Goal: Task Accomplishment & Management: Use online tool/utility

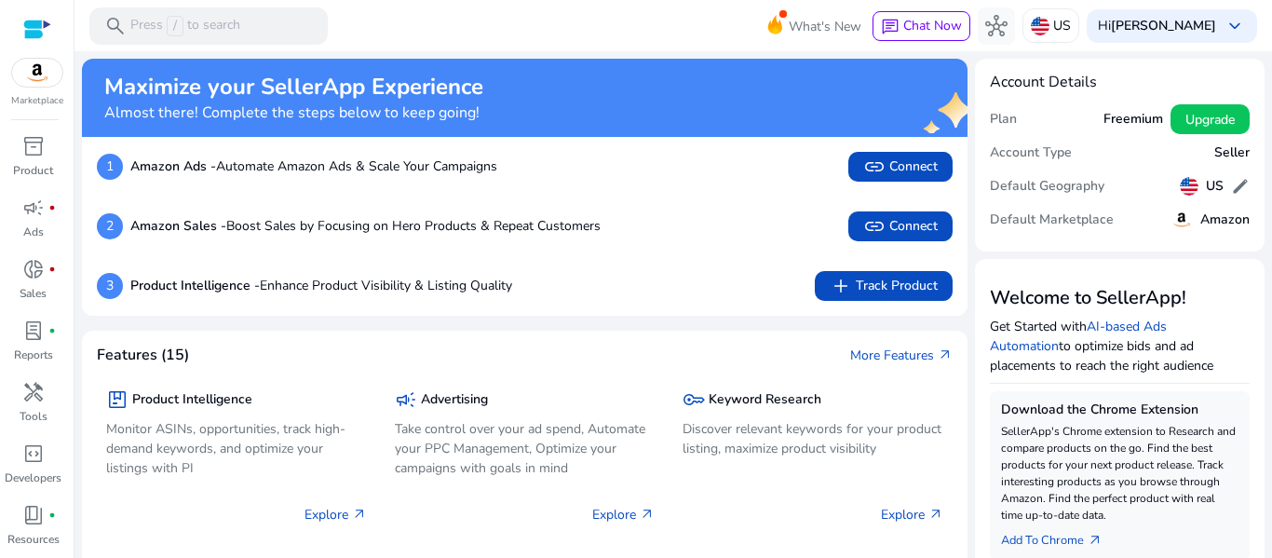
scroll to position [216, 0]
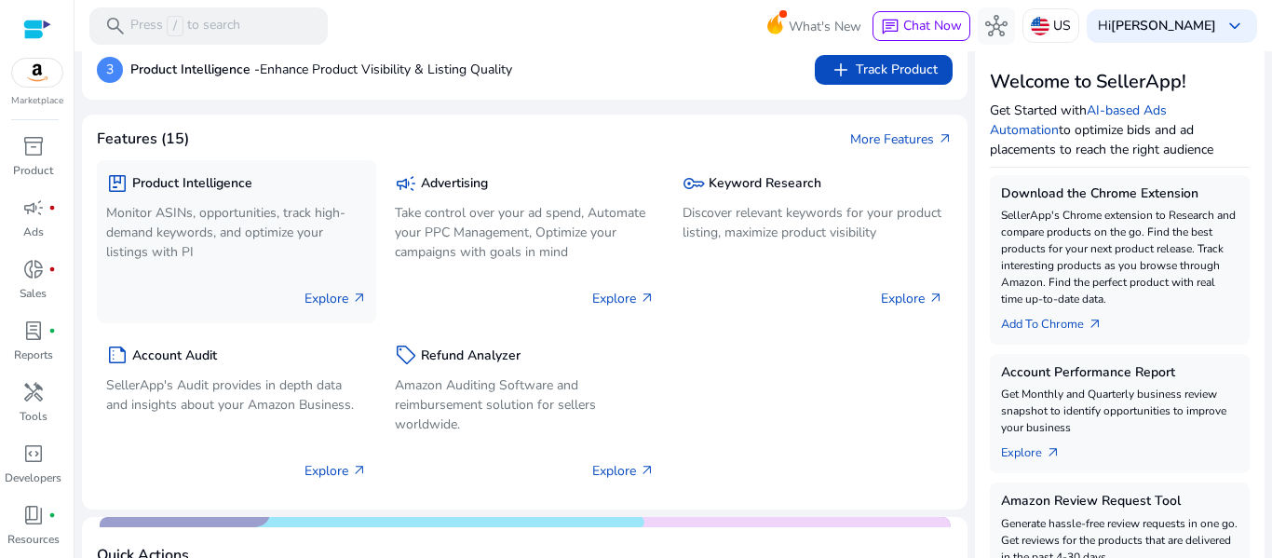
click at [178, 182] on h5 "Product Intelligence" at bounding box center [192, 184] width 120 height 16
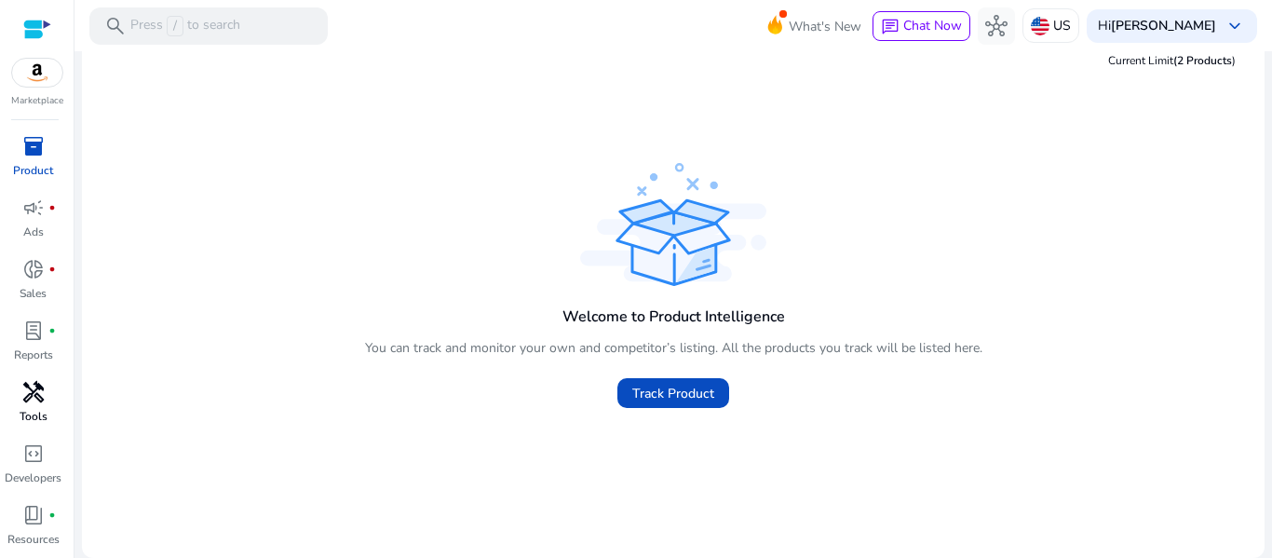
click at [41, 405] on div "handyman" at bounding box center [33, 392] width 52 height 30
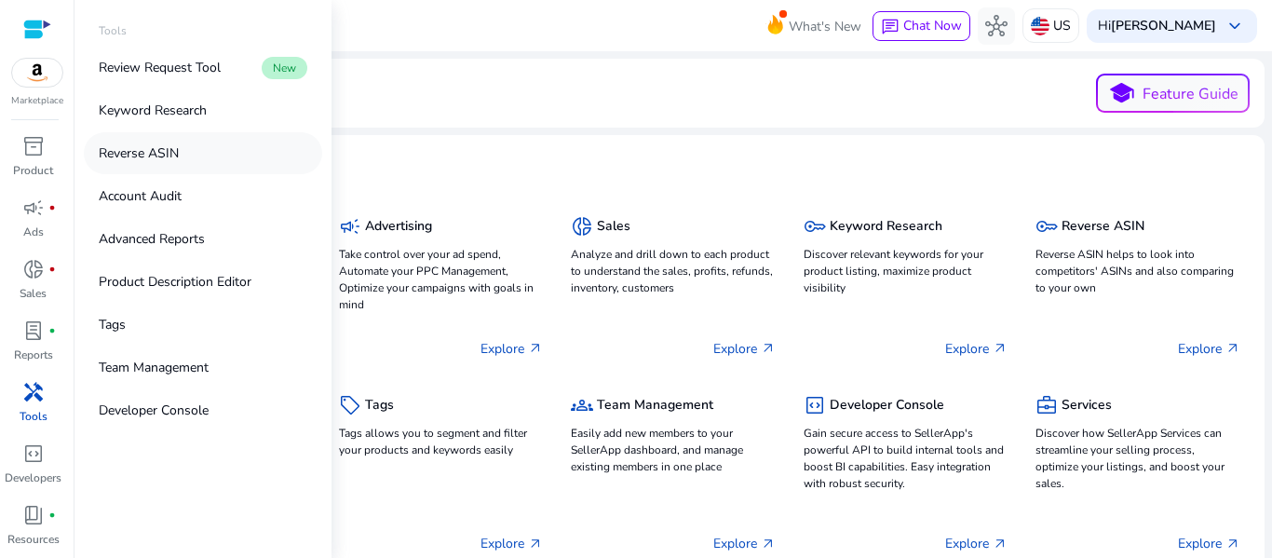
click at [142, 153] on p "Reverse ASIN" at bounding box center [139, 153] width 80 height 20
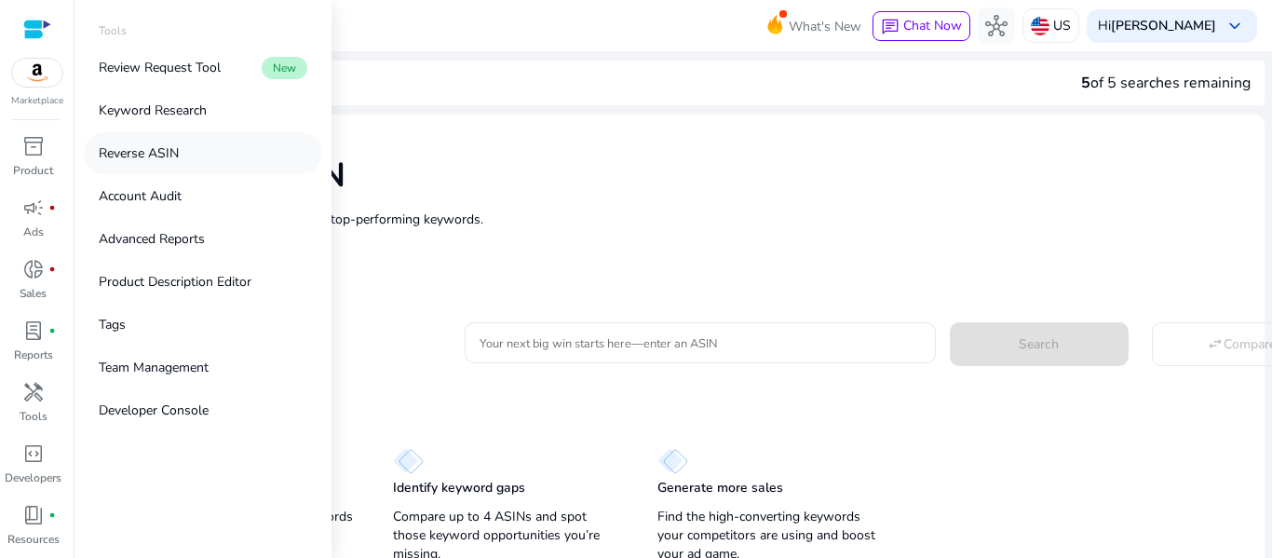
click at [157, 145] on p "Reverse ASIN" at bounding box center [139, 153] width 80 height 20
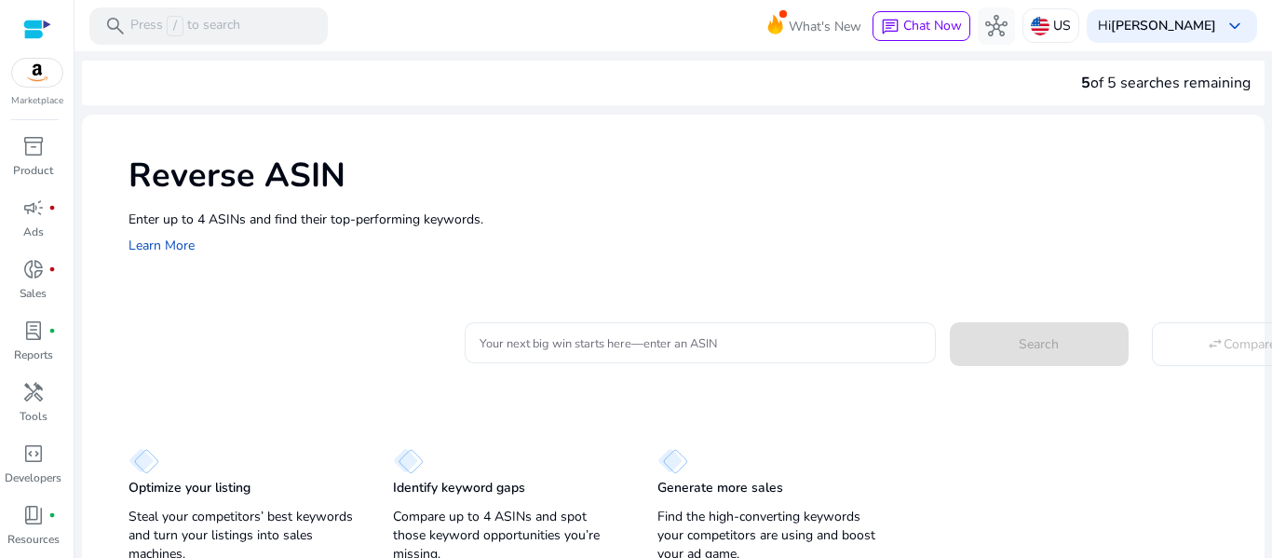
click at [524, 344] on input "Your next big win starts here—enter an ASIN" at bounding box center [699, 342] width 441 height 20
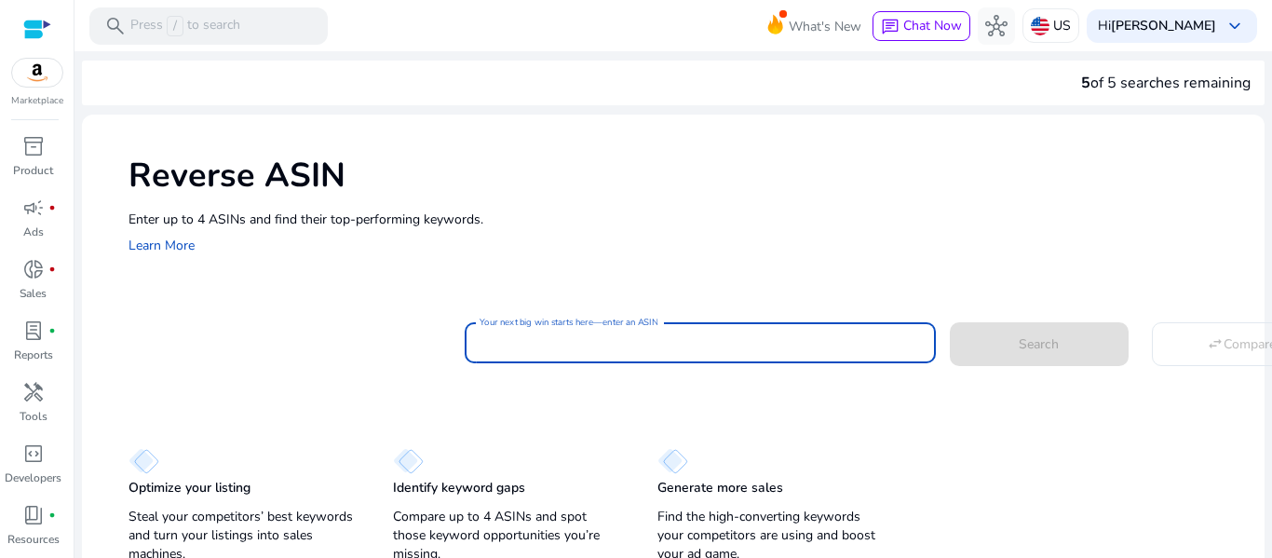
click at [600, 343] on input "Your next big win starts here—enter an ASIN" at bounding box center [699, 342] width 441 height 20
paste input "**********"
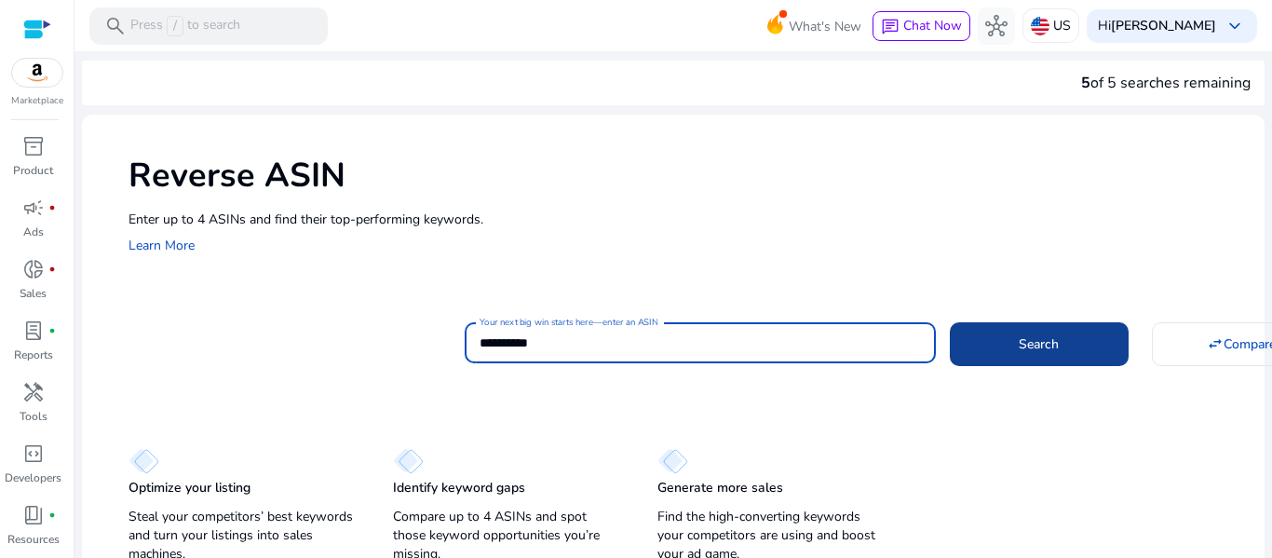
type input "**********"
click at [1021, 352] on span "Search" at bounding box center [1038, 344] width 40 height 20
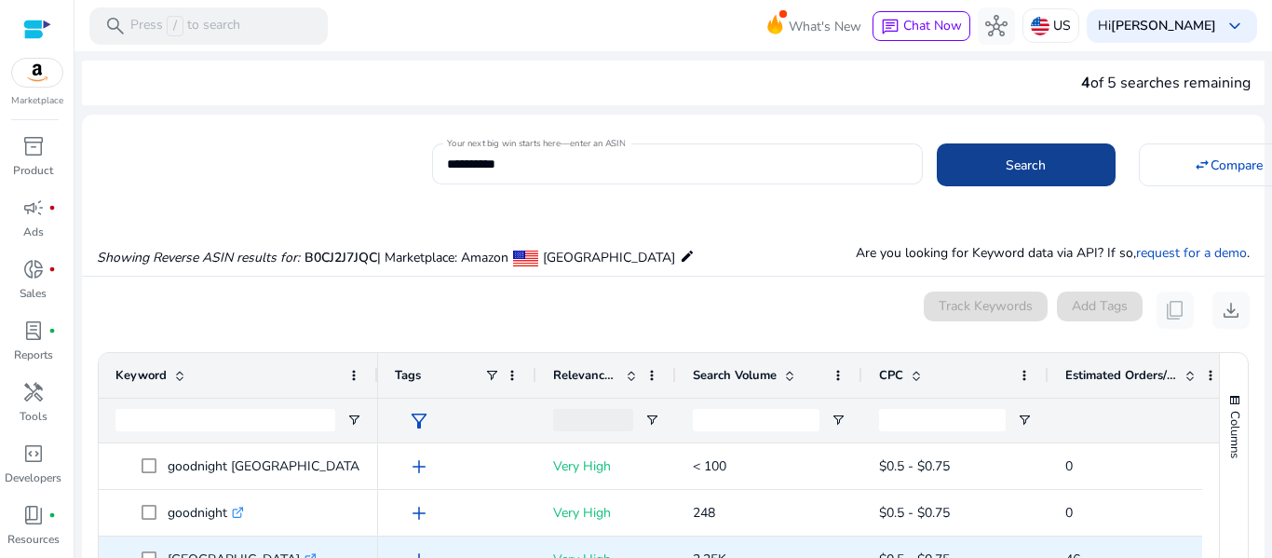
scroll to position [199, 0]
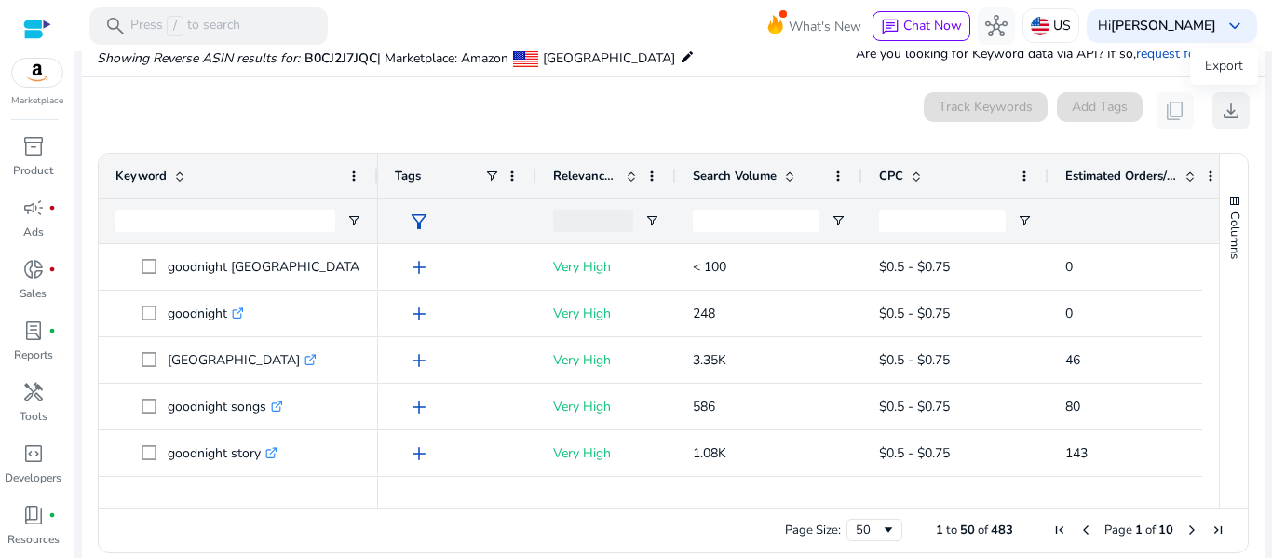
click at [1226, 107] on span "download" at bounding box center [1230, 111] width 22 height 22
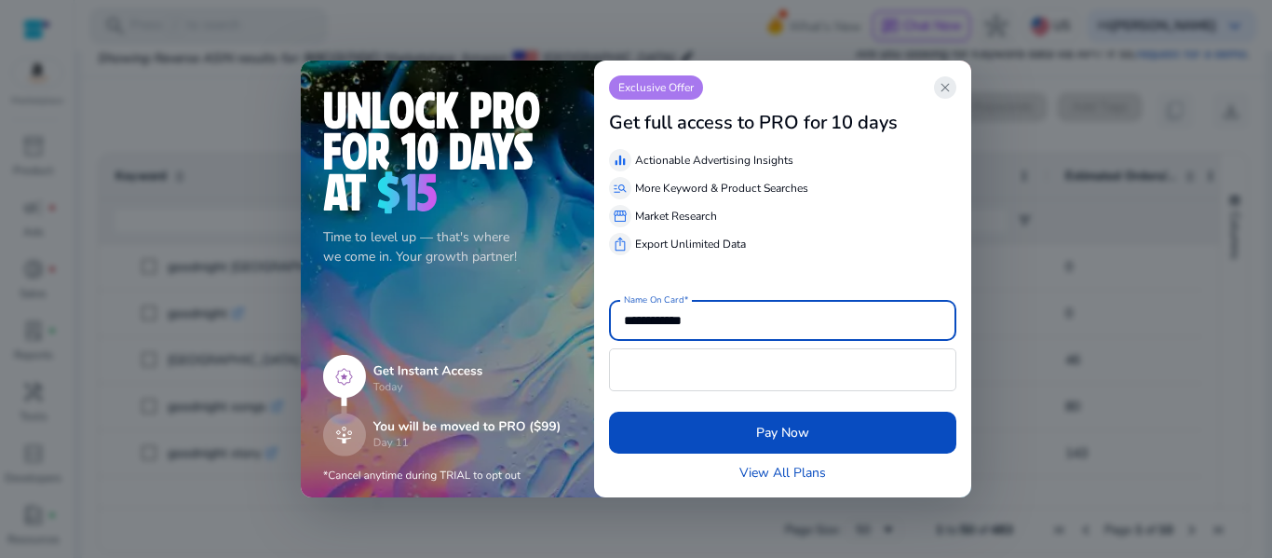
click at [943, 87] on span "close" at bounding box center [944, 87] width 15 height 15
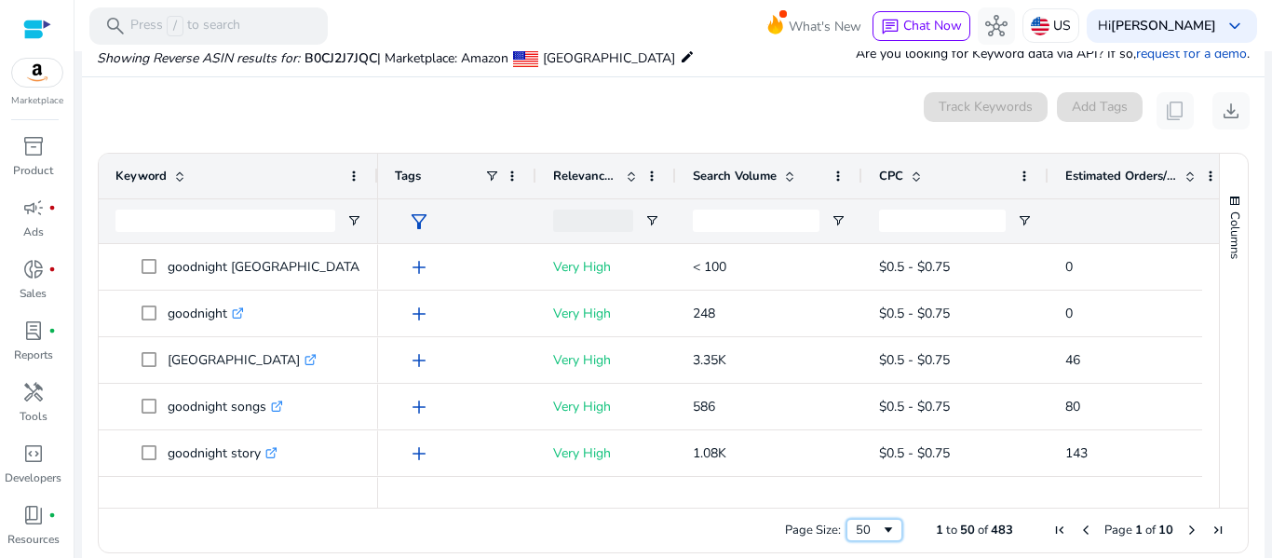
click at [881, 531] on span "Page Size" at bounding box center [888, 529] width 15 height 15
click at [882, 527] on span "Page Size" at bounding box center [888, 529] width 15 height 15
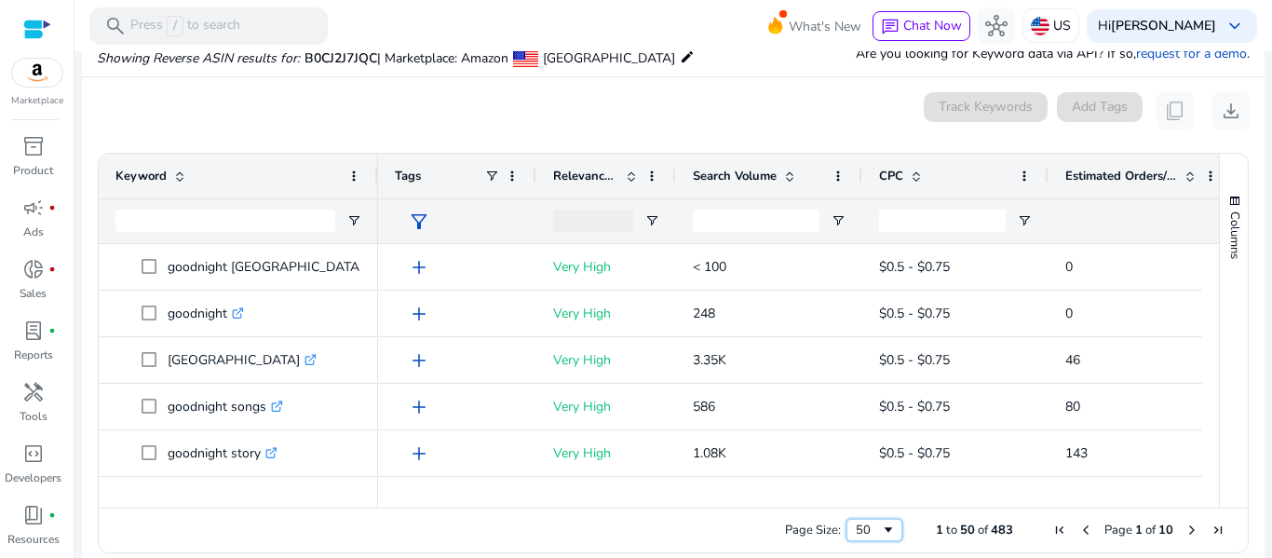
click at [881, 527] on span "Page Size" at bounding box center [888, 529] width 15 height 15
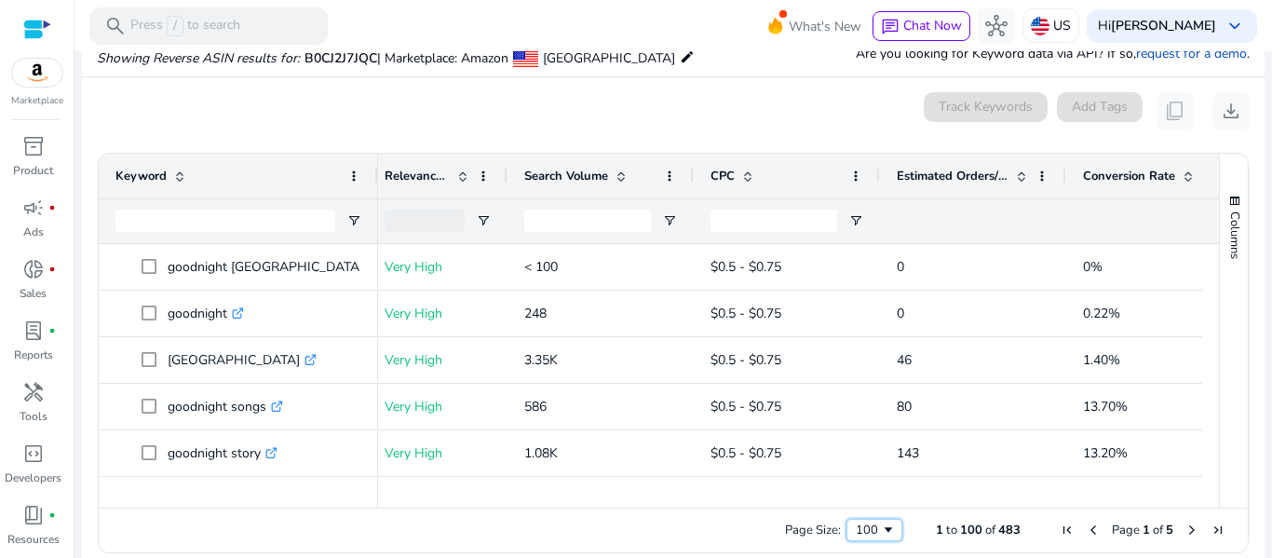
scroll to position [0, 0]
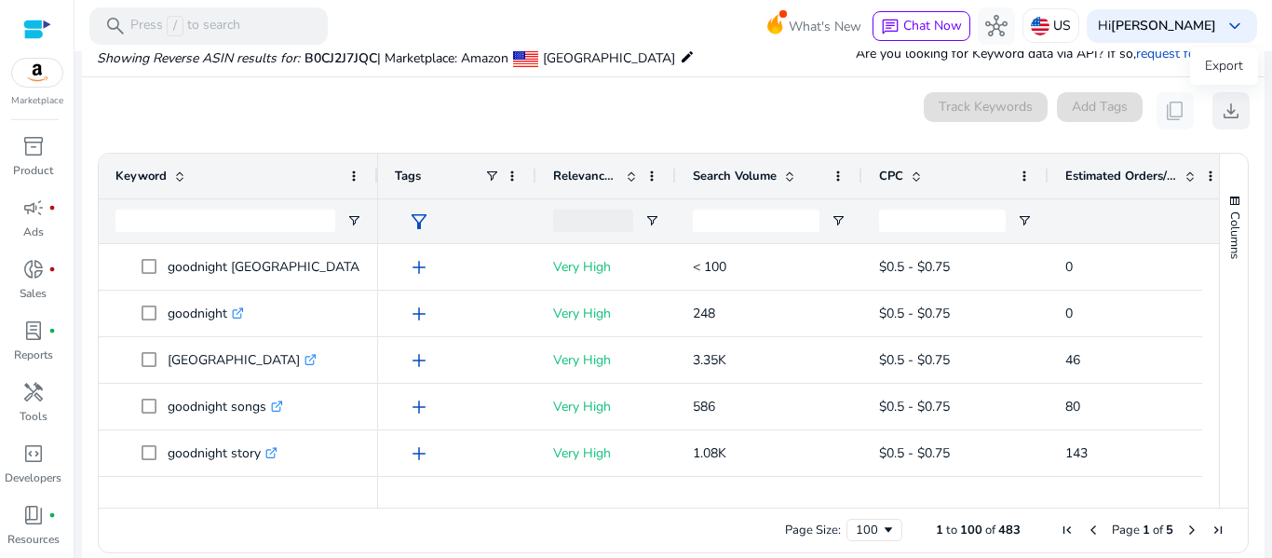
click at [1225, 116] on span "download" at bounding box center [1230, 111] width 22 height 22
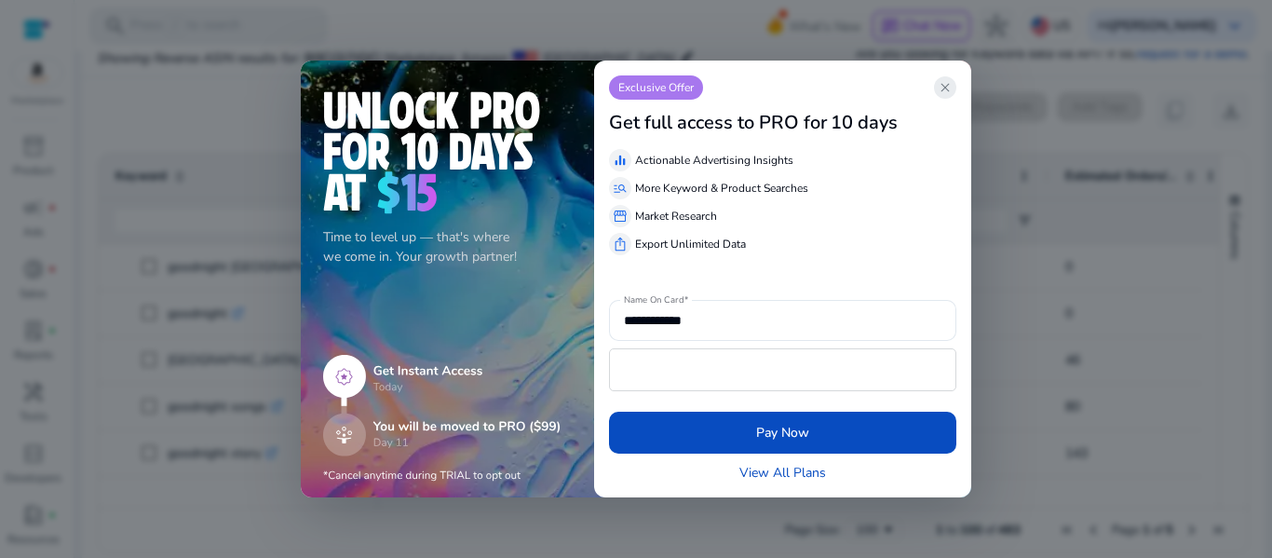
click at [943, 89] on span "close" at bounding box center [944, 87] width 15 height 15
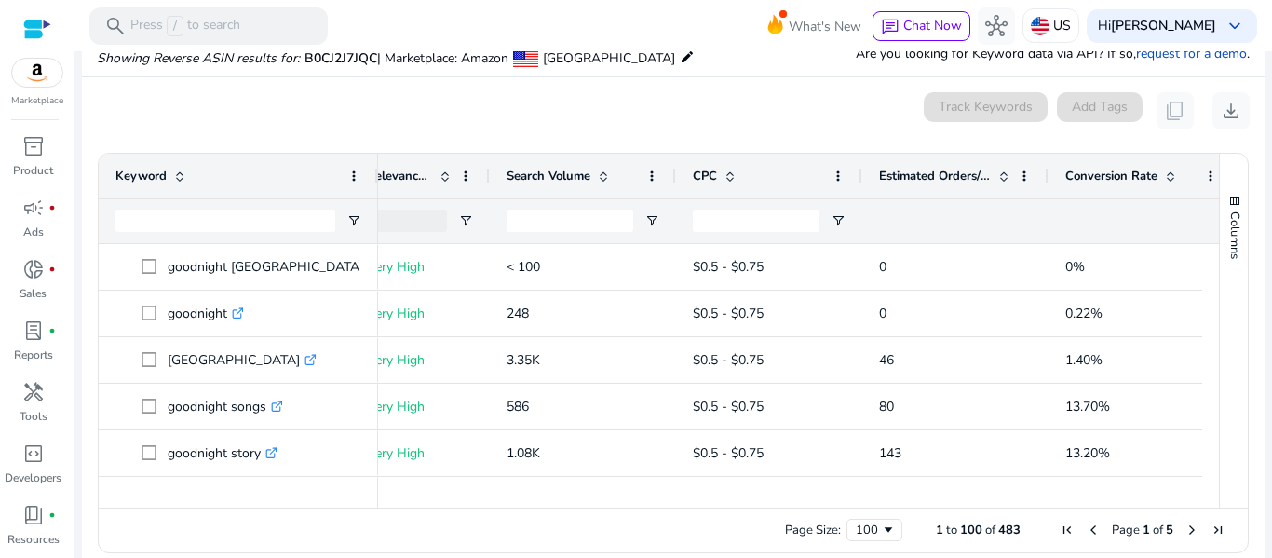
scroll to position [0, 226]
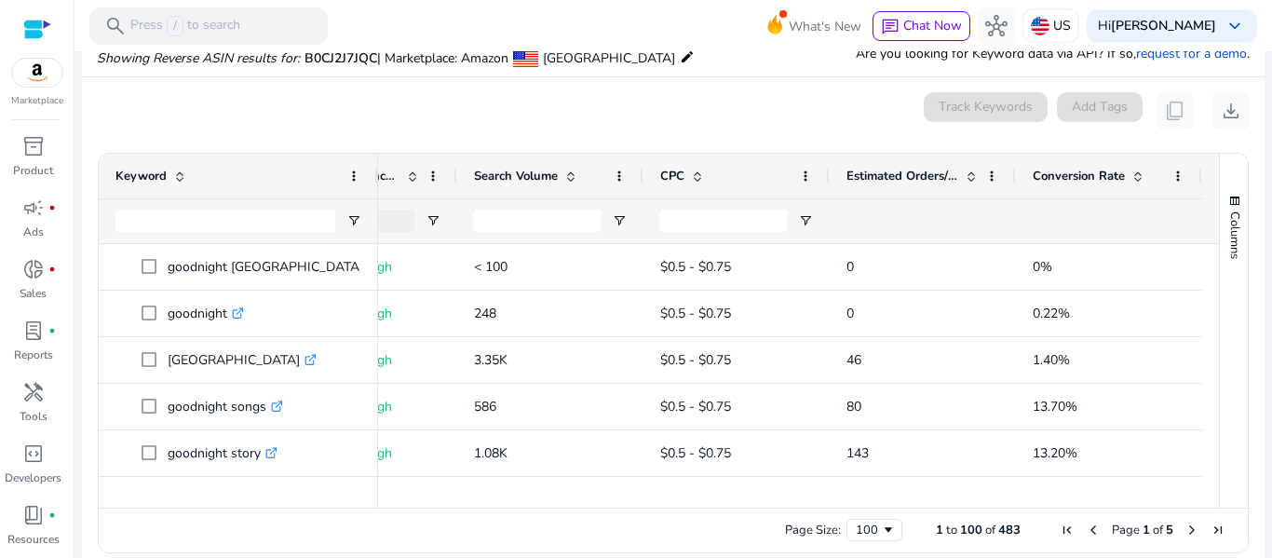
click at [1080, 182] on span "Conversion Rate" at bounding box center [1078, 176] width 92 height 17
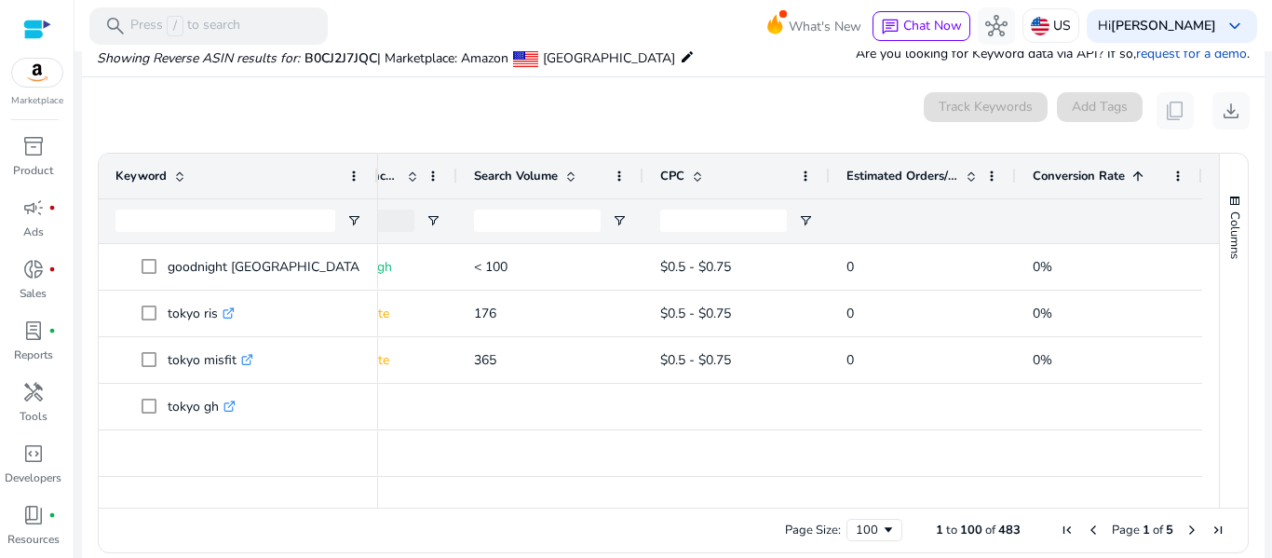
click at [1100, 178] on span "Conversion Rate" at bounding box center [1078, 176] width 92 height 17
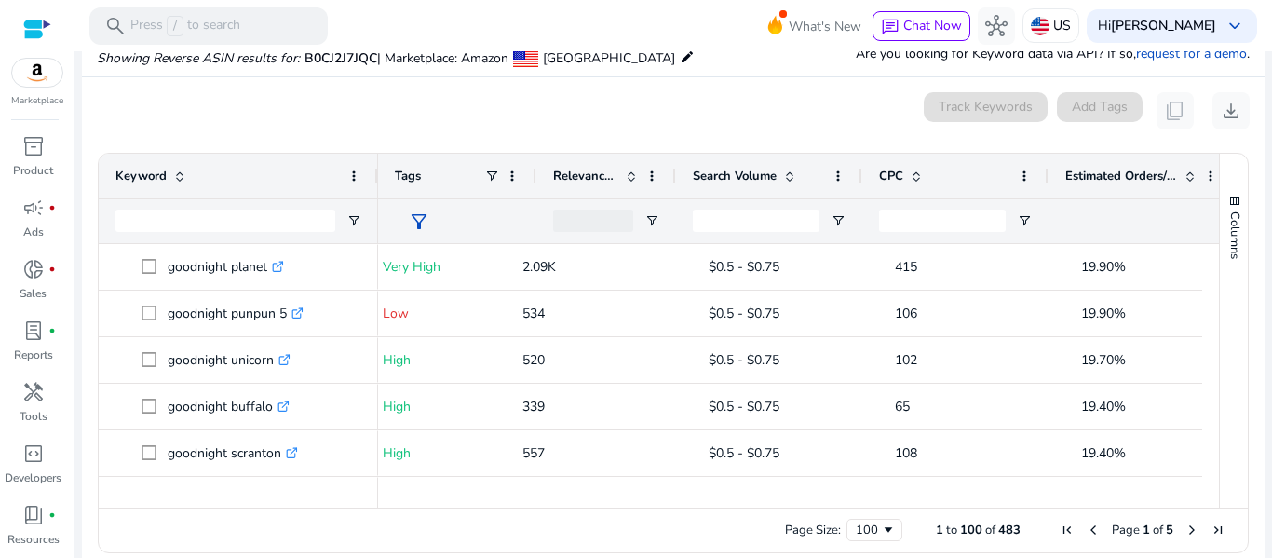
scroll to position [0, 0]
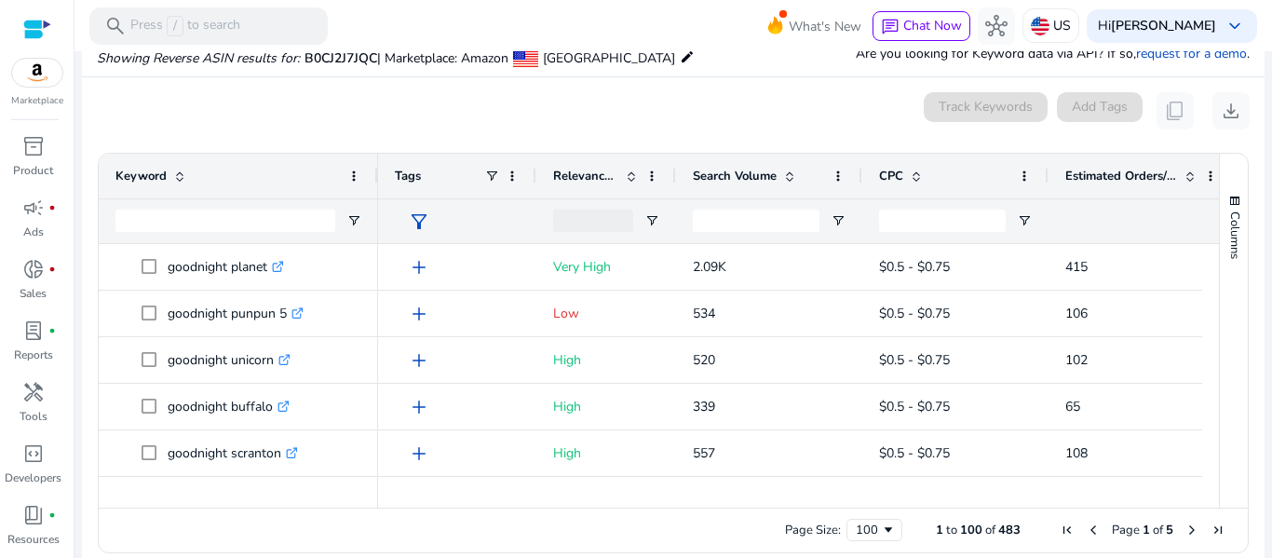
drag, startPoint x: 533, startPoint y: 170, endPoint x: 466, endPoint y: 176, distance: 67.3
click at [466, 176] on div "Tags" at bounding box center [457, 176] width 158 height 45
click at [532, 171] on div at bounding box center [535, 176] width 7 height 45
drag, startPoint x: 533, startPoint y: 174, endPoint x: 468, endPoint y: 144, distance: 71.6
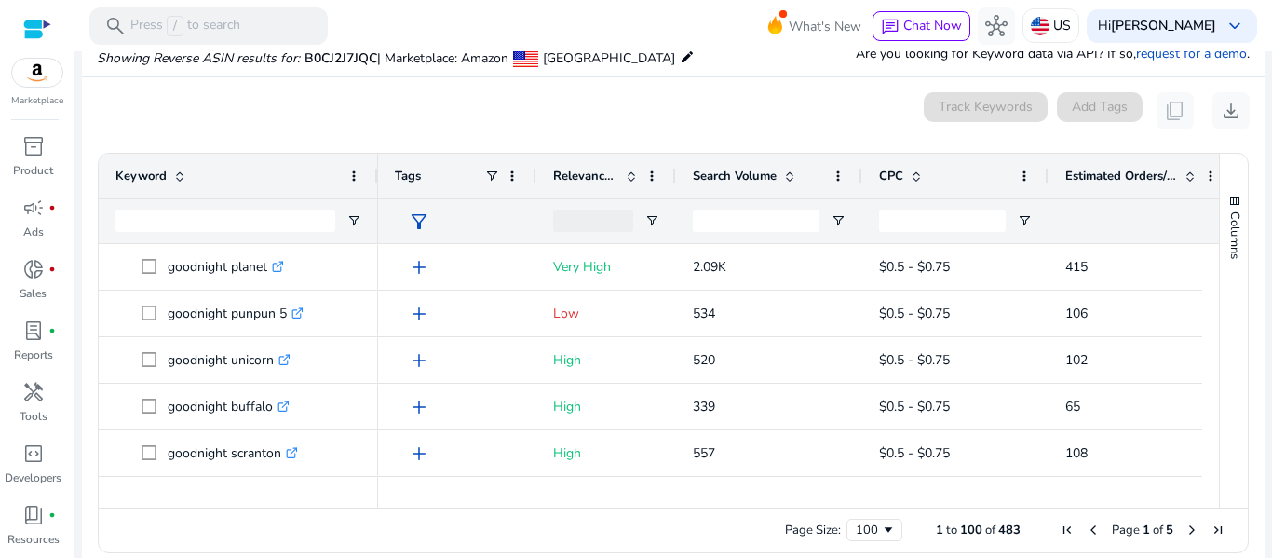
click at [468, 144] on ag-grid-angular "Press ALT DOWN to open column menu. Press CTRL ENTER to open filter Drag here t…" at bounding box center [673, 352] width 1180 height 419
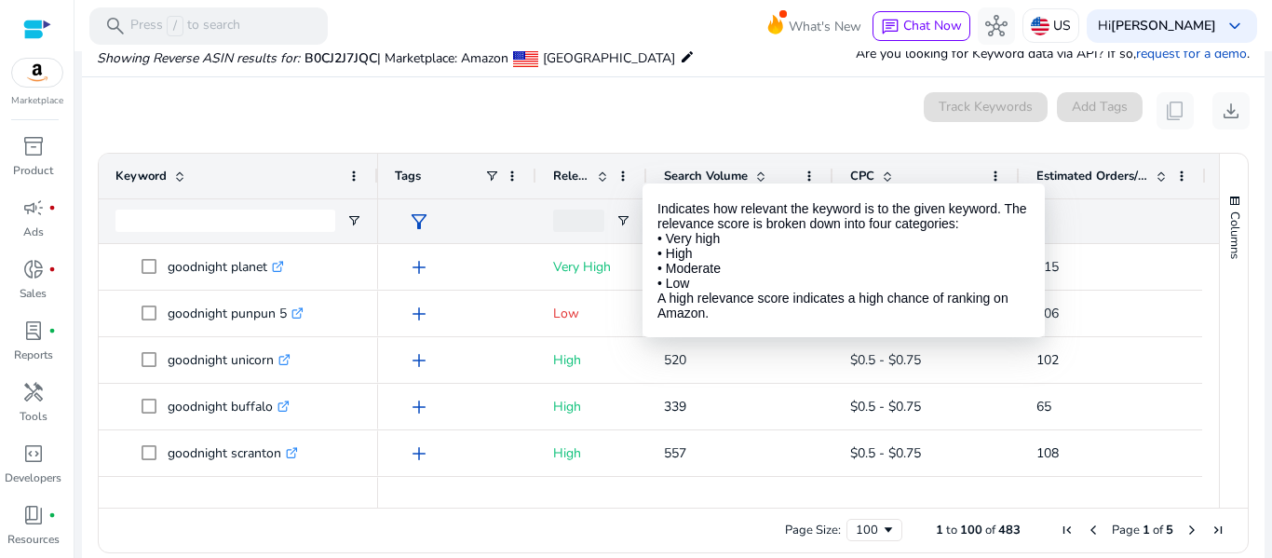
drag, startPoint x: 672, startPoint y: 172, endPoint x: 645, endPoint y: 170, distance: 27.1
click at [645, 170] on div at bounding box center [645, 176] width 7 height 45
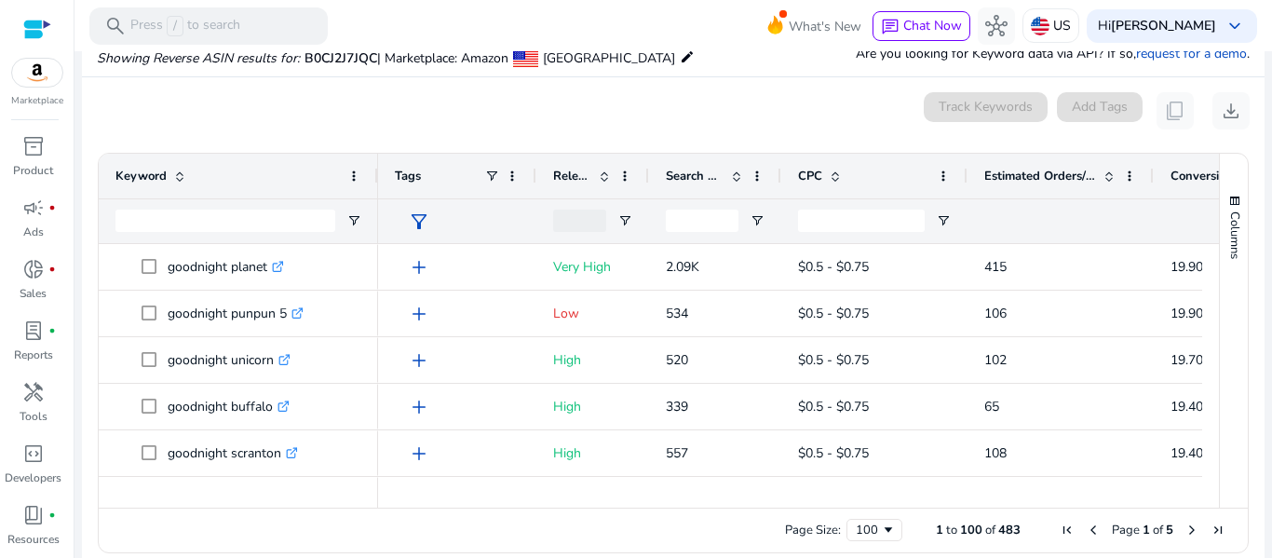
drag, startPoint x: 832, startPoint y: 174, endPoint x: 778, endPoint y: 177, distance: 54.1
click at [778, 177] on div at bounding box center [779, 176] width 7 height 45
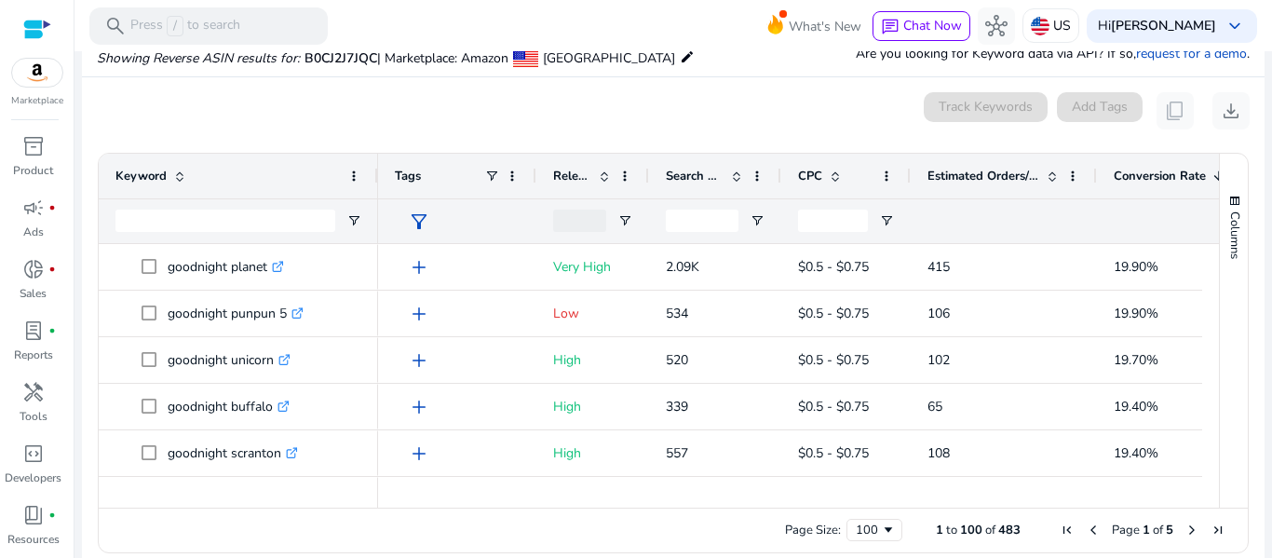
drag, startPoint x: 965, startPoint y: 176, endPoint x: 909, endPoint y: 171, distance: 57.0
click at [909, 171] on div at bounding box center [909, 176] width 7 height 45
drag, startPoint x: 1094, startPoint y: 173, endPoint x: 1062, endPoint y: 188, distance: 35.0
click at [1062, 188] on div at bounding box center [1063, 176] width 7 height 45
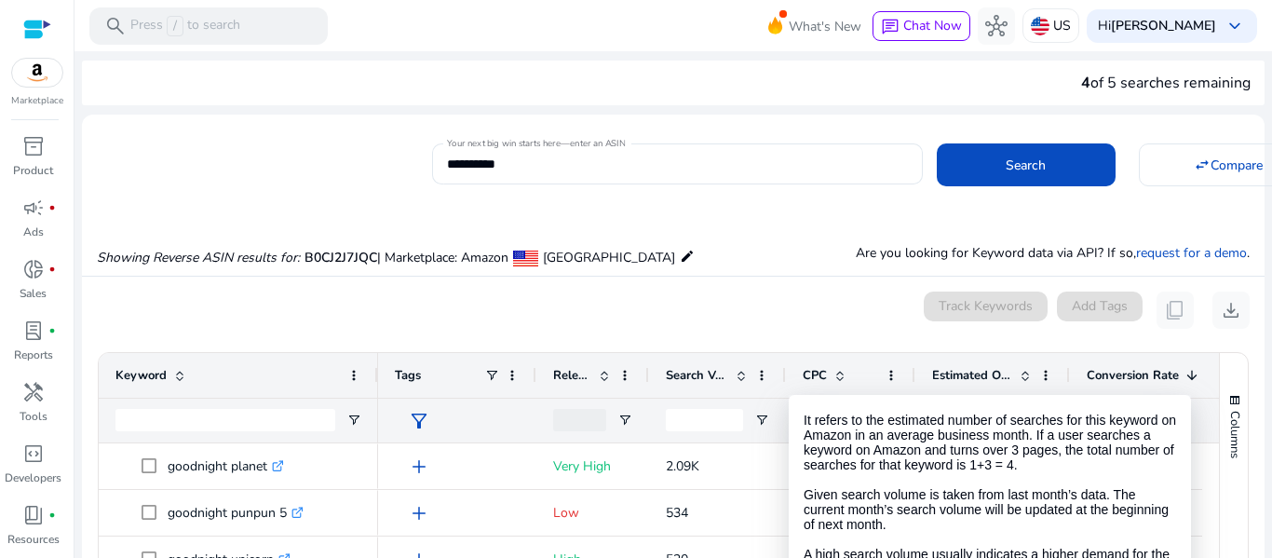
click at [785, 353] on div at bounding box center [784, 375] width 7 height 45
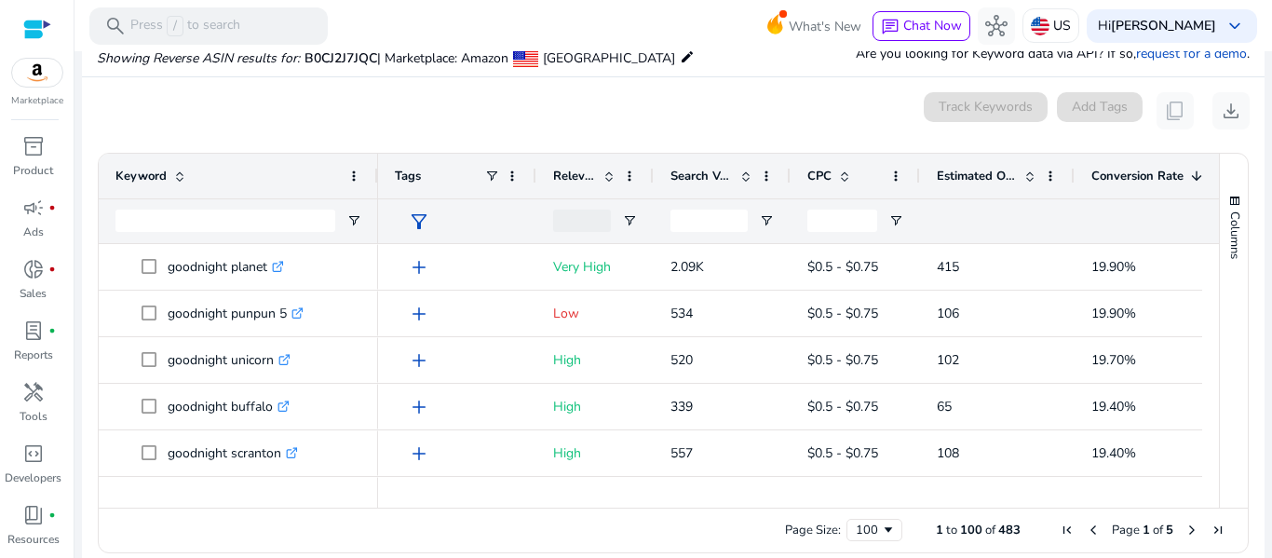
click at [651, 178] on div at bounding box center [652, 176] width 7 height 45
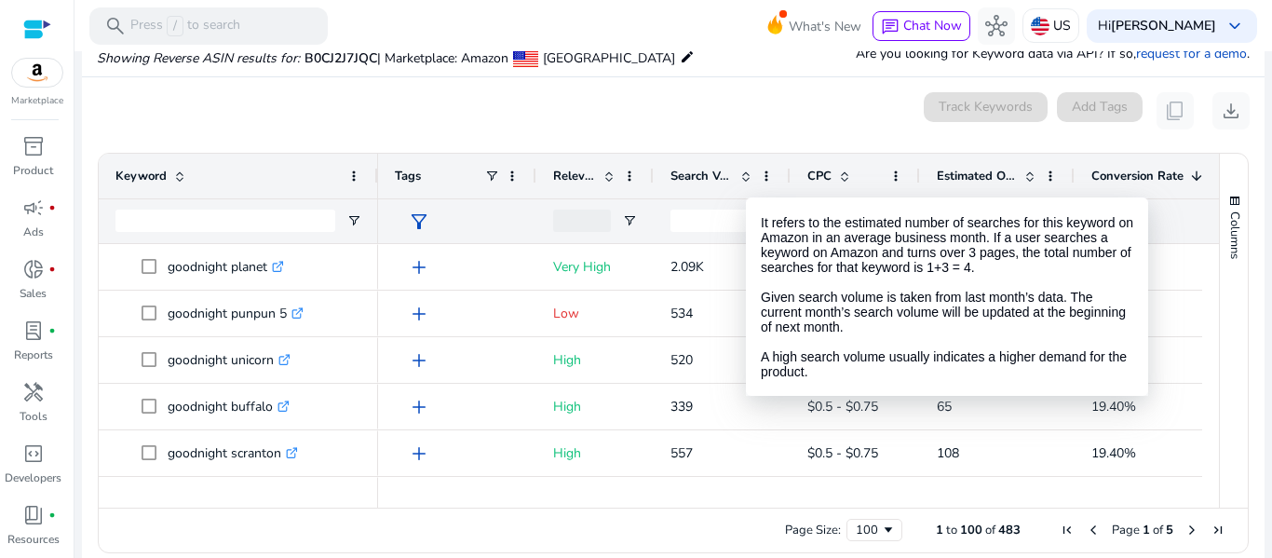
click at [746, 181] on span at bounding box center [745, 175] width 15 height 15
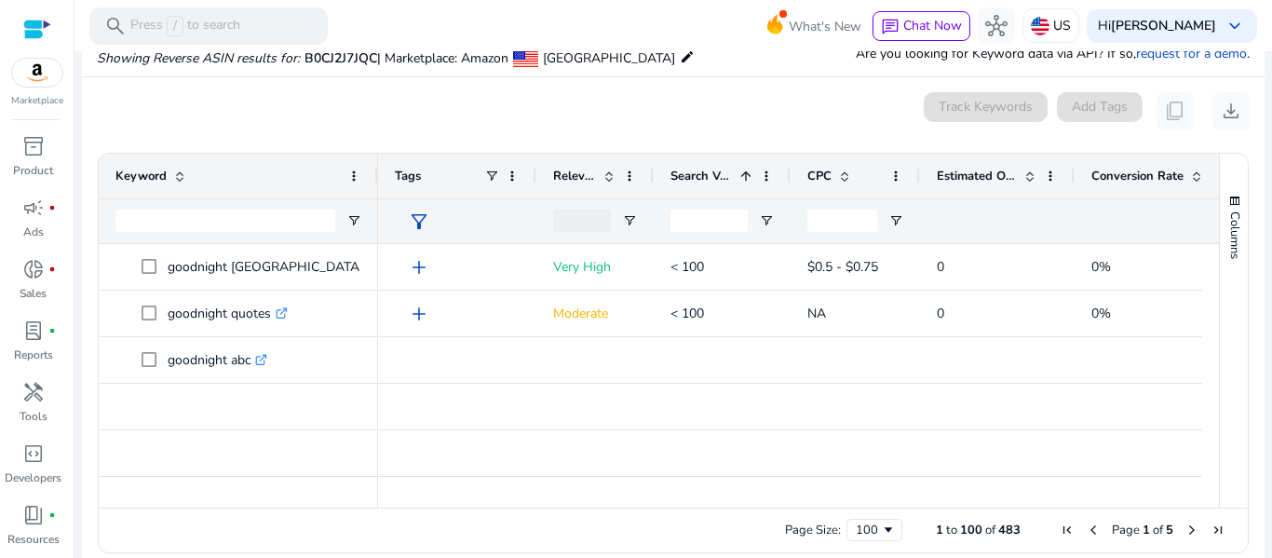
click at [728, 172] on span "Search Volume" at bounding box center [701, 176] width 62 height 17
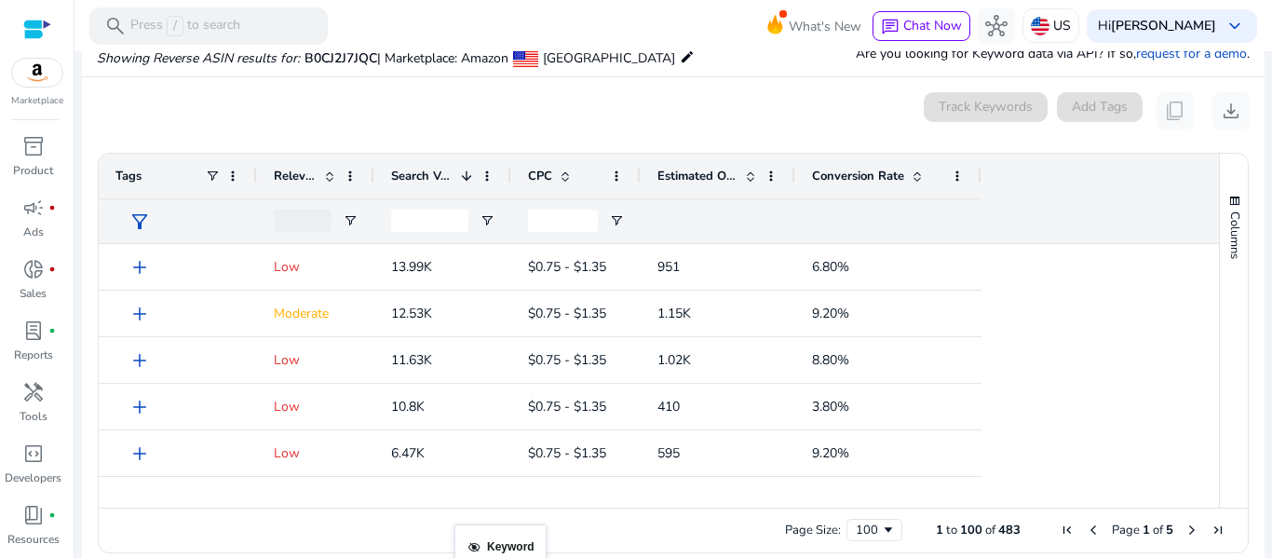
drag, startPoint x: 111, startPoint y: 170, endPoint x: 390, endPoint y: 120, distance: 283.8
click at [956, 179] on span at bounding box center [957, 175] width 15 height 15
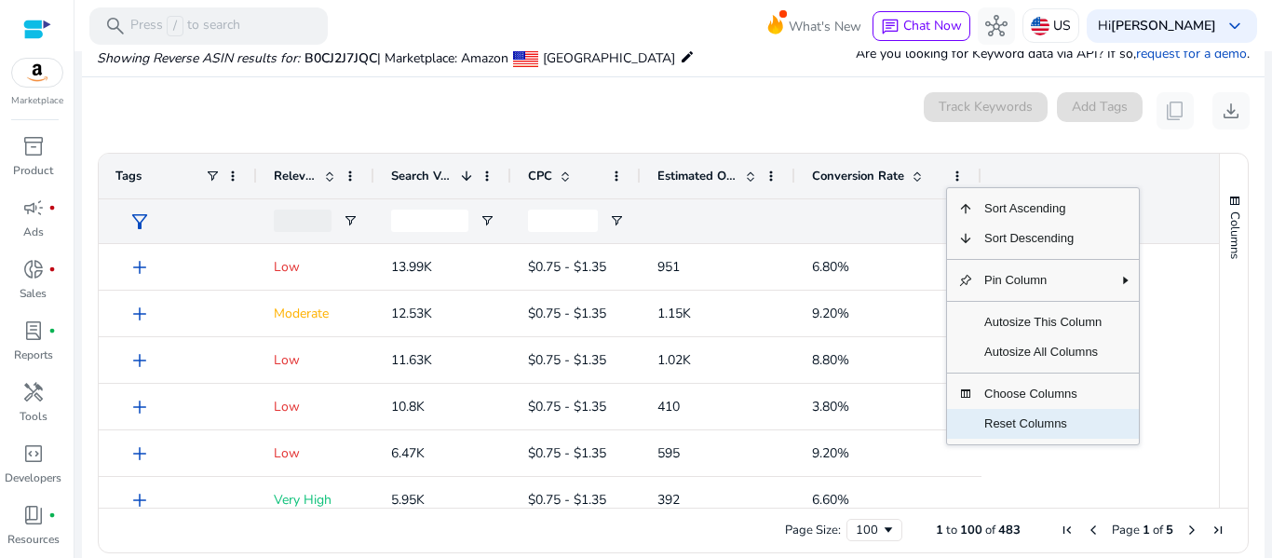
click at [981, 433] on span "Reset Columns" at bounding box center [1043, 424] width 140 height 30
click at [795, 433] on div "595" at bounding box center [717, 453] width 155 height 46
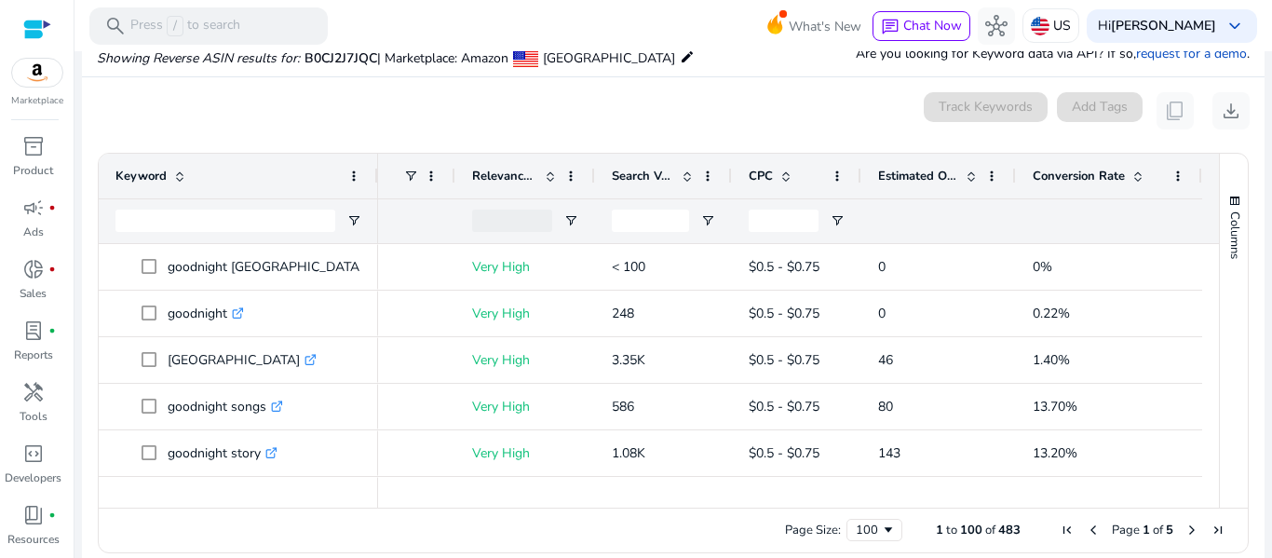
scroll to position [0, 88]
click at [640, 180] on span "Search Volume" at bounding box center [643, 176] width 62 height 17
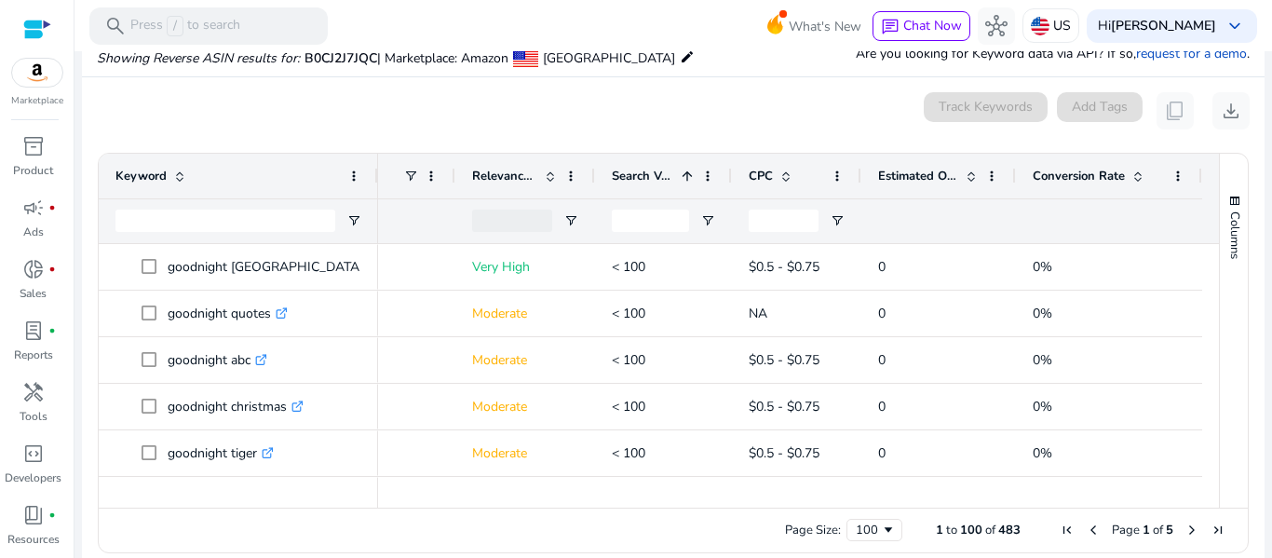
click at [662, 174] on span "Search Volume" at bounding box center [643, 176] width 62 height 17
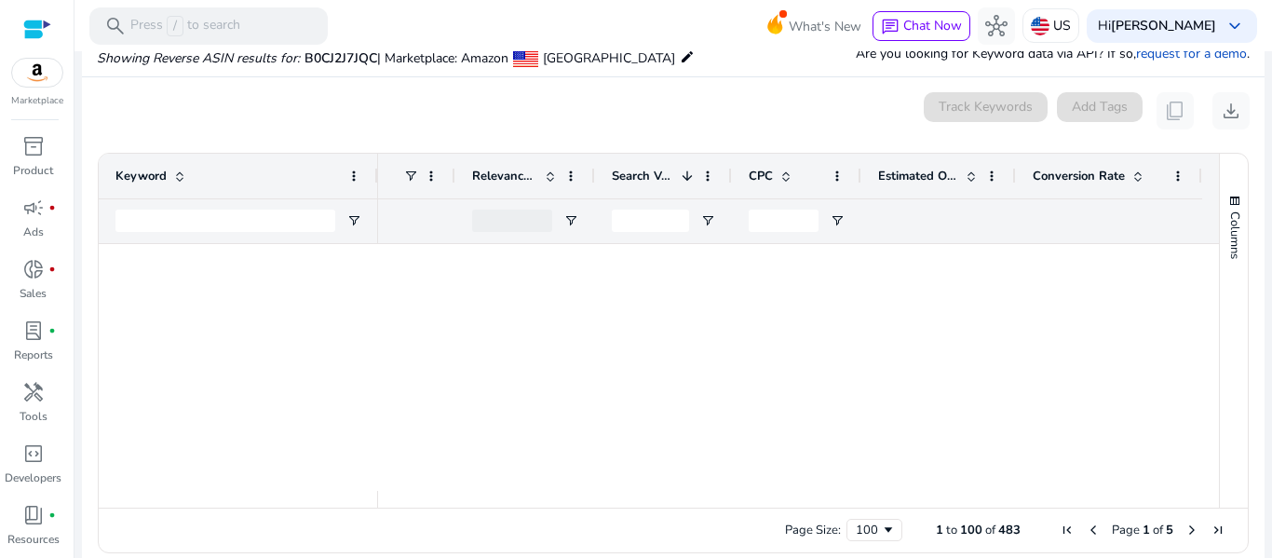
scroll to position [4390, 0]
click at [1210, 492] on div at bounding box center [1210, 499] width 17 height 17
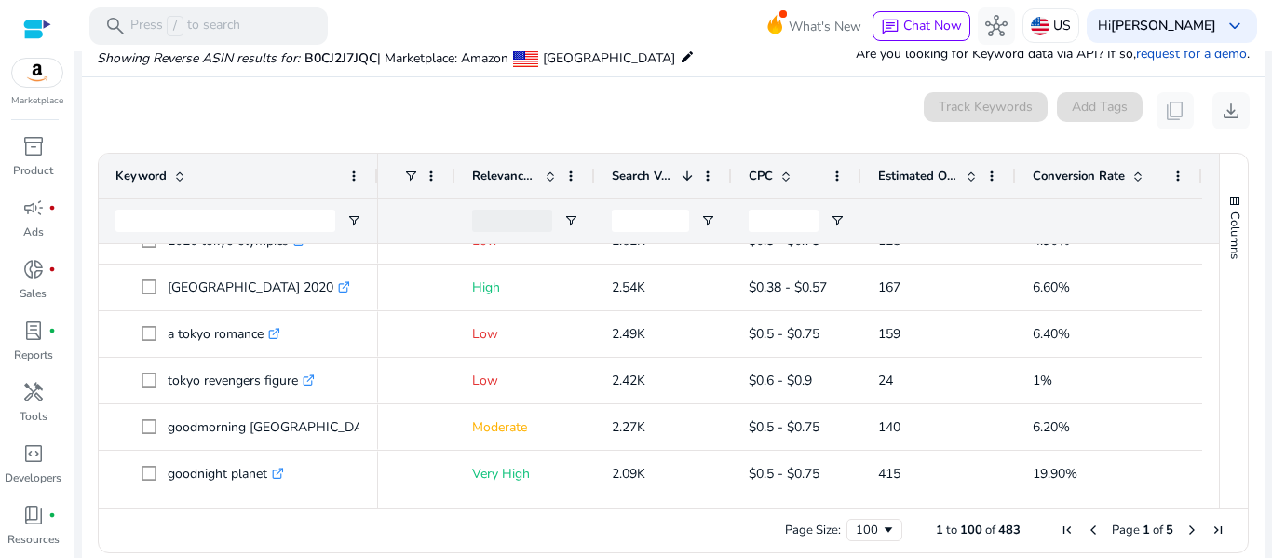
scroll to position [1080, 0]
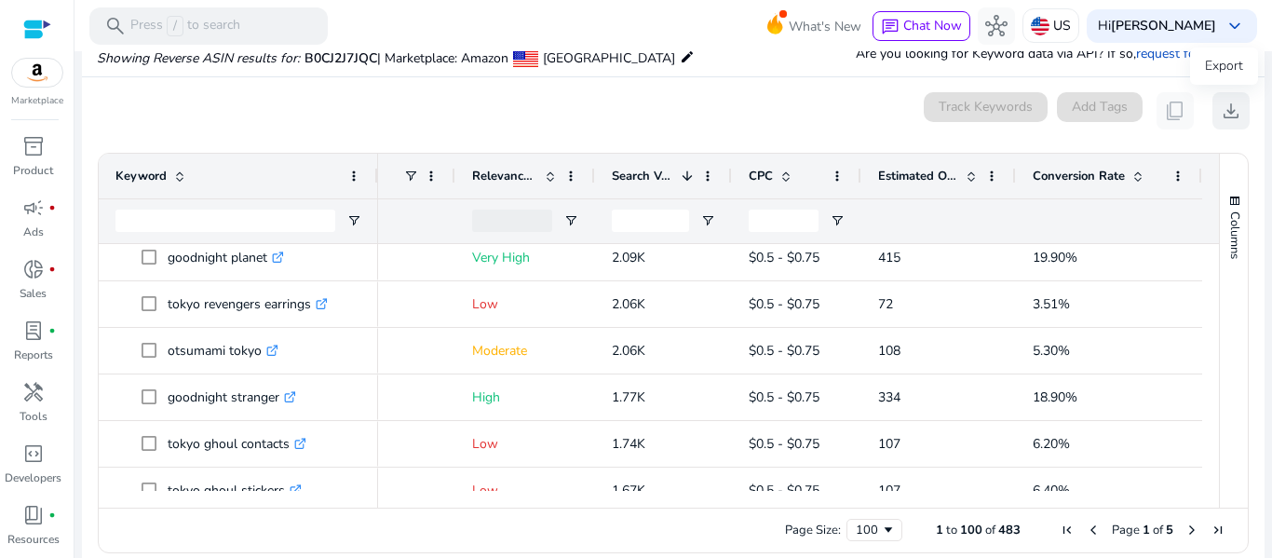
click at [1219, 119] on span "download" at bounding box center [1230, 111] width 22 height 22
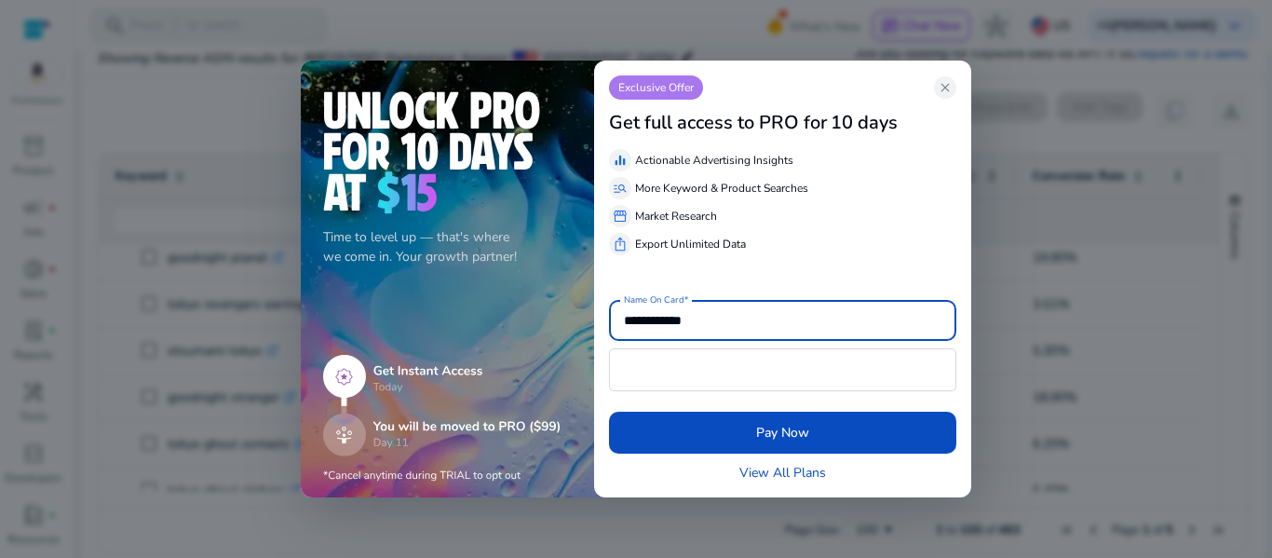
click at [657, 319] on input "**********" at bounding box center [782, 320] width 317 height 20
type input "**********"
click at [792, 89] on div "Exclusive Offer close" at bounding box center [782, 87] width 347 height 24
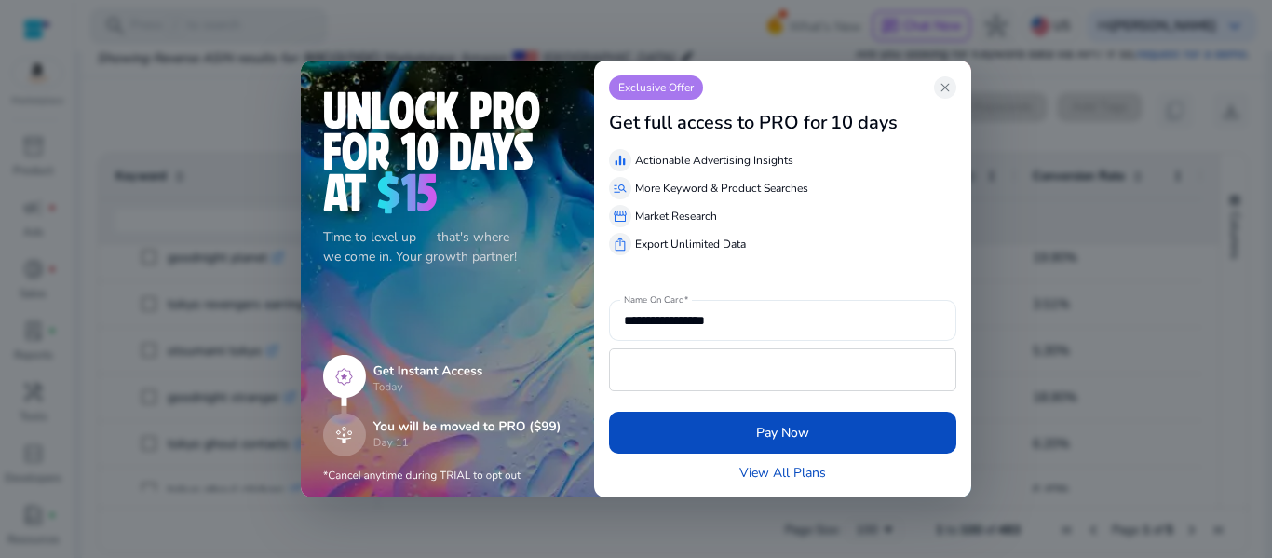
click at [945, 89] on span "close" at bounding box center [944, 87] width 15 height 15
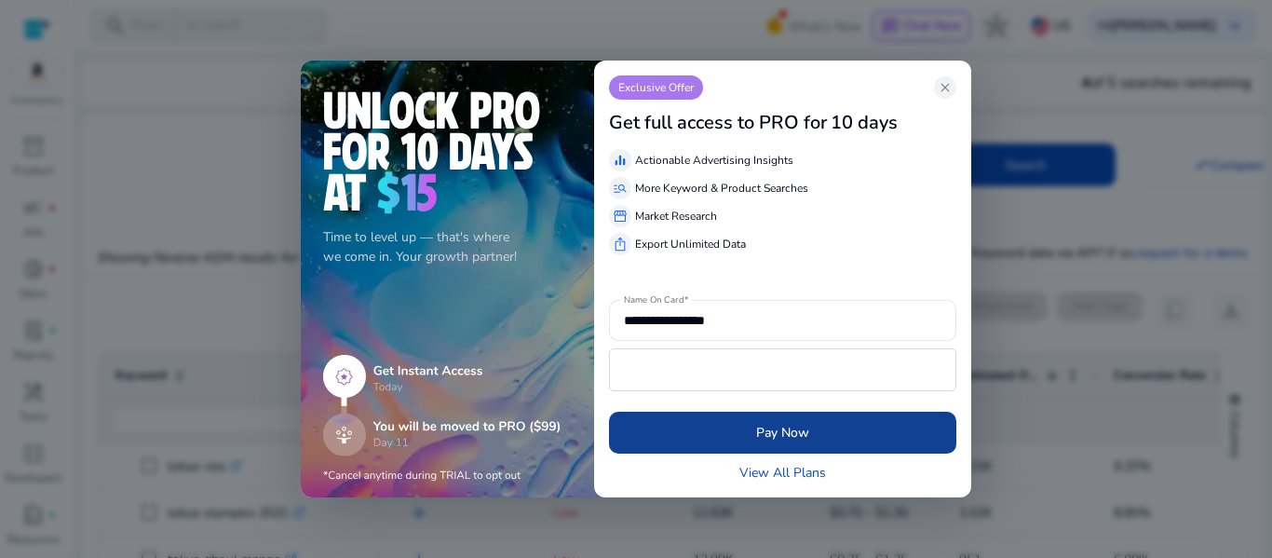
click at [815, 424] on span "submit" at bounding box center [782, 433] width 347 height 45
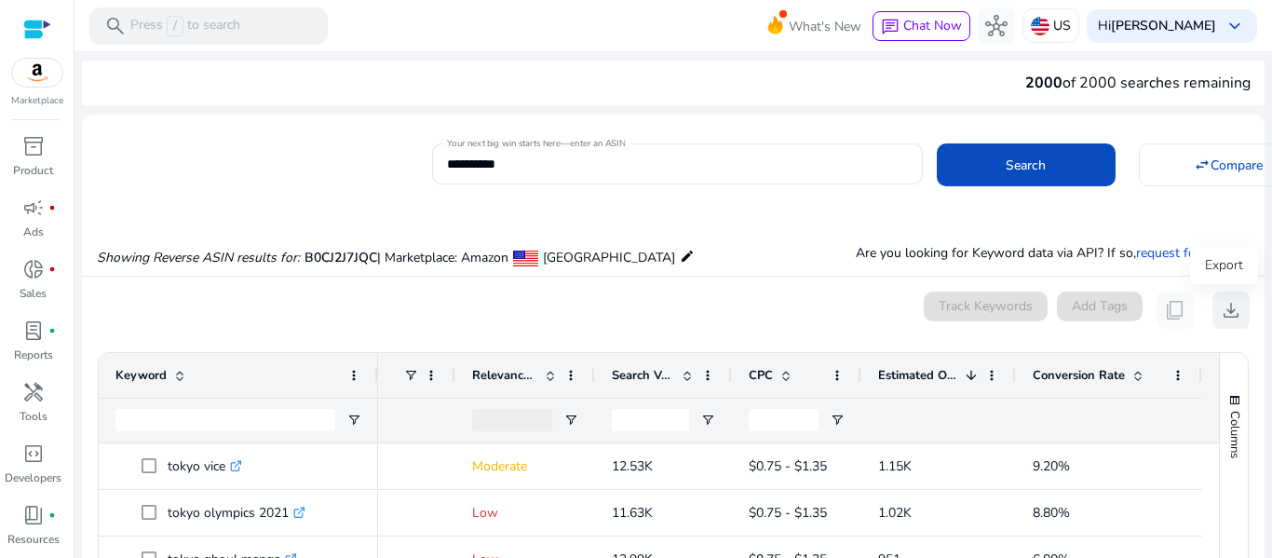
click at [1219, 318] on span "download" at bounding box center [1230, 310] width 22 height 22
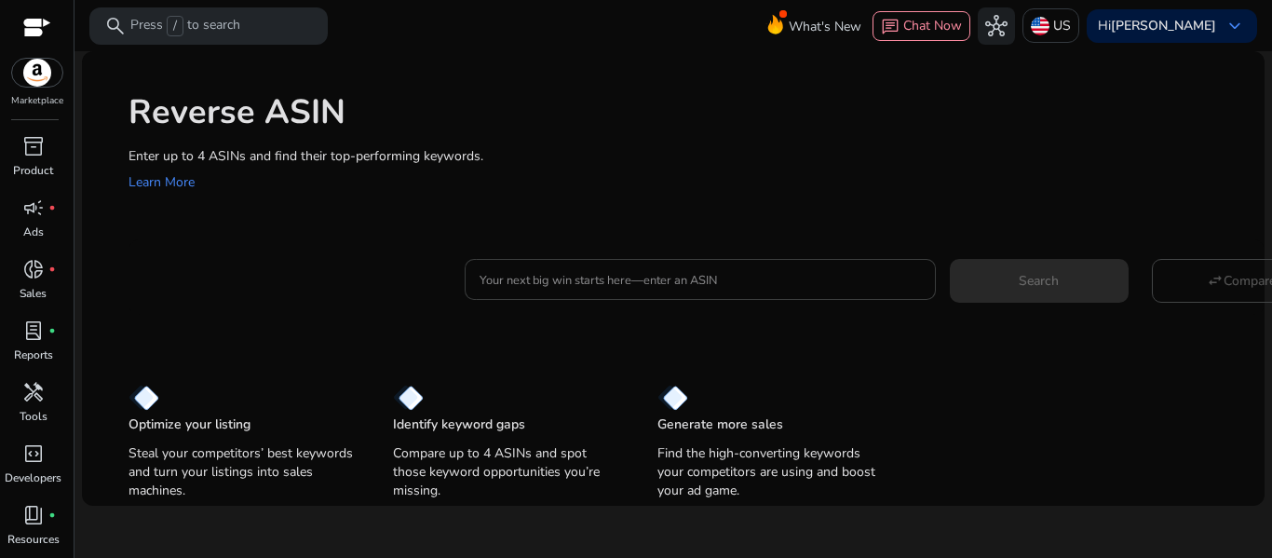
click at [513, 278] on input "Your next big win starts here—enter an ASIN" at bounding box center [699, 279] width 441 height 20
drag, startPoint x: 513, startPoint y: 278, endPoint x: 528, endPoint y: 286, distance: 16.7
click at [513, 278] on input "Your next big win starts here—enter an ASIN" at bounding box center [699, 279] width 441 height 20
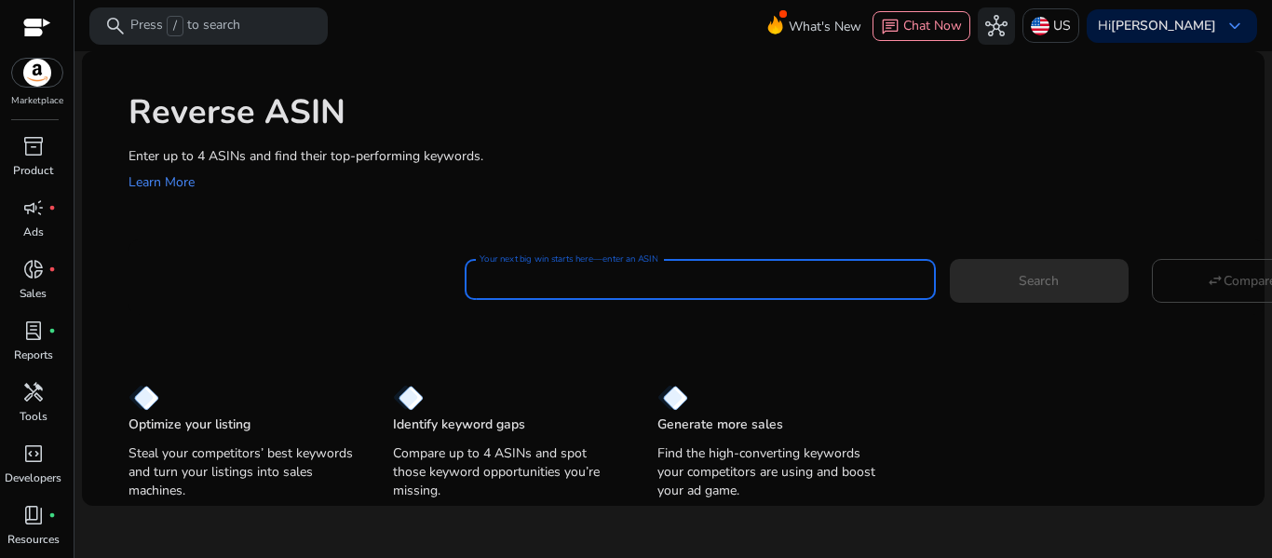
paste input "**********"
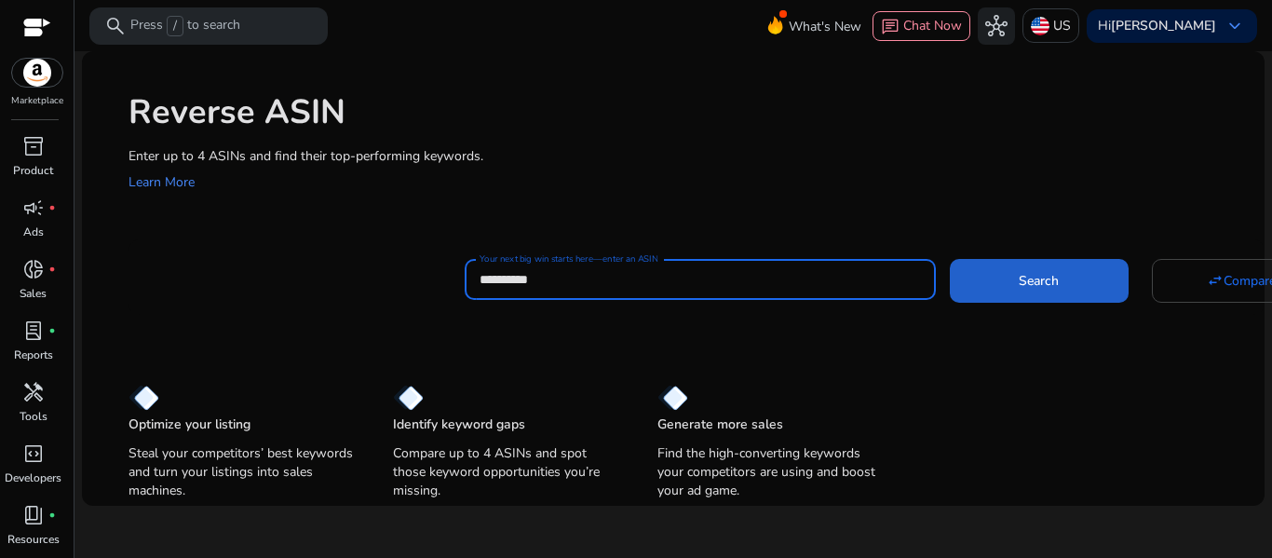
type input "**********"
click at [1025, 279] on span "Search" at bounding box center [1038, 281] width 40 height 20
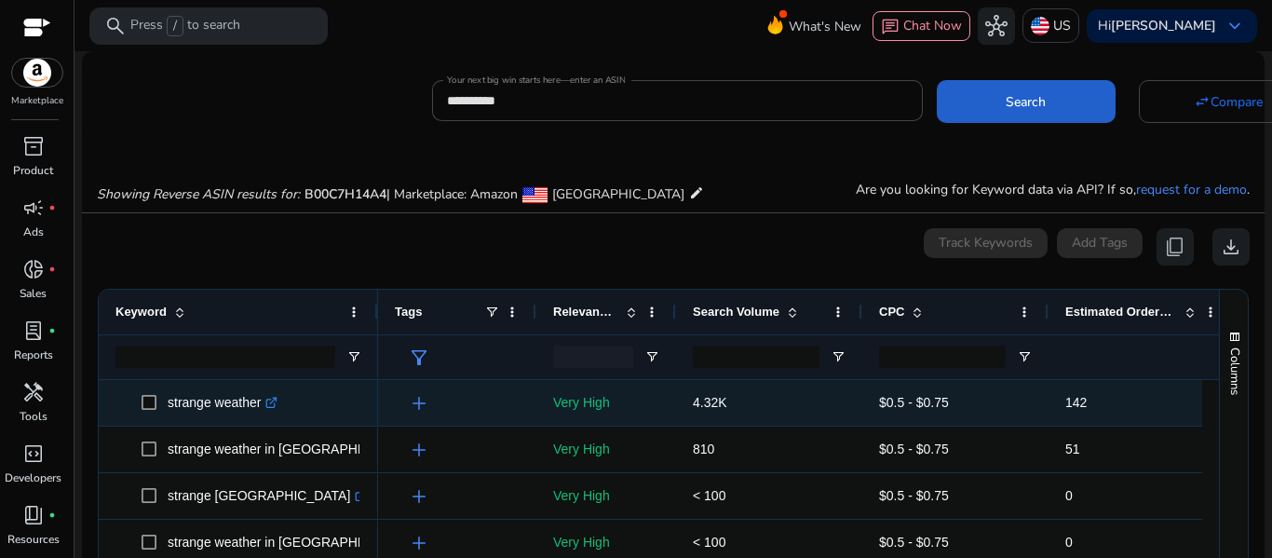
scroll to position [136, 0]
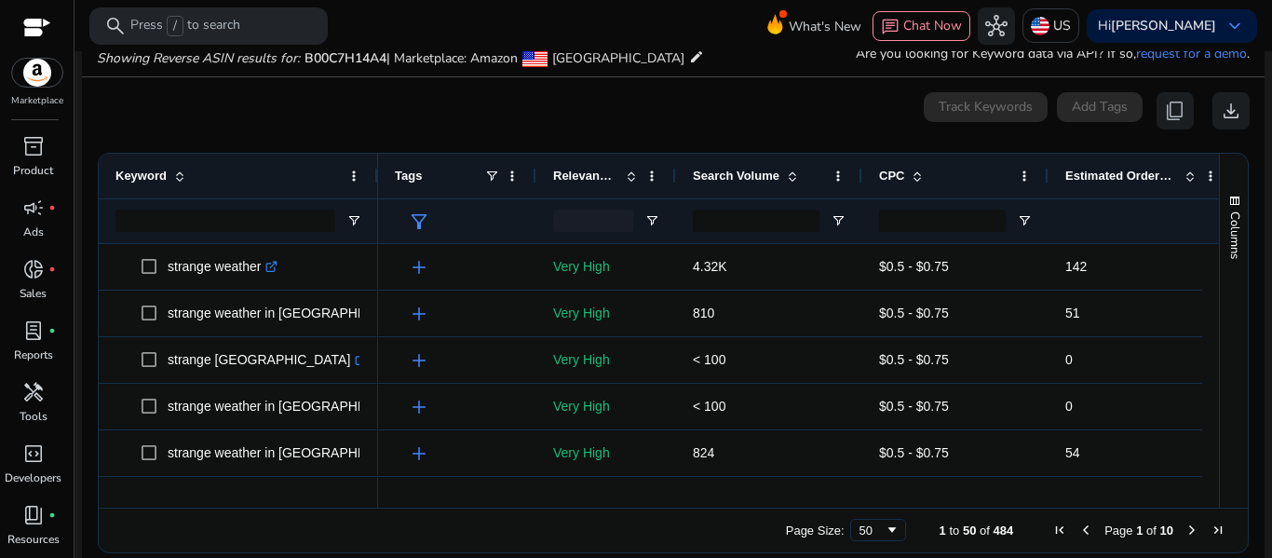
click at [1161, 174] on span "Estimated Orders/Month" at bounding box center [1121, 175] width 112 height 14
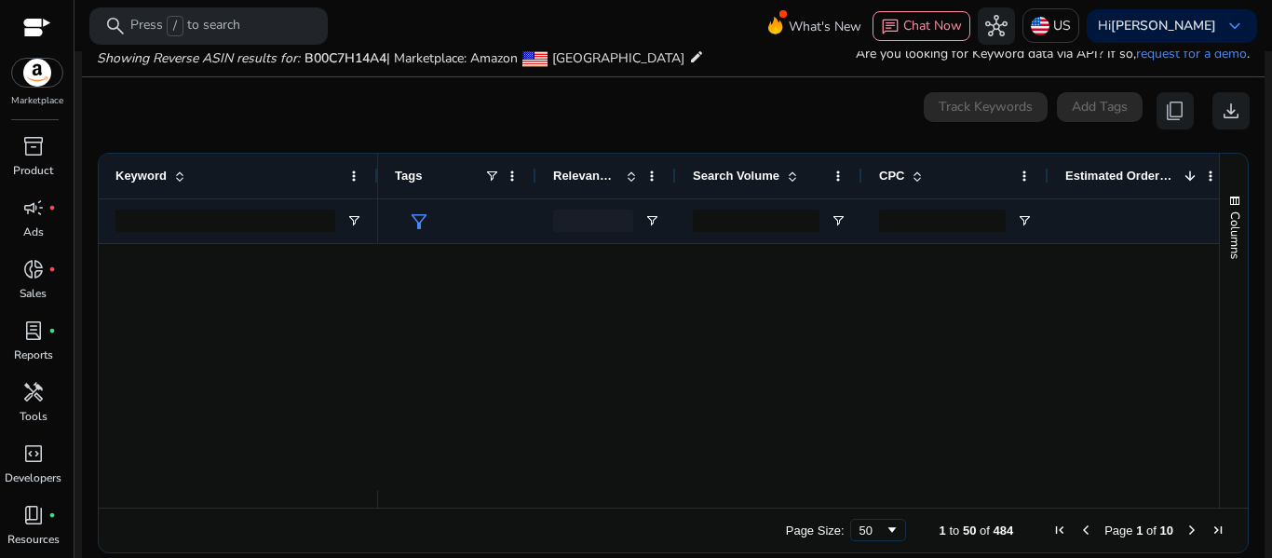
scroll to position [0, 0]
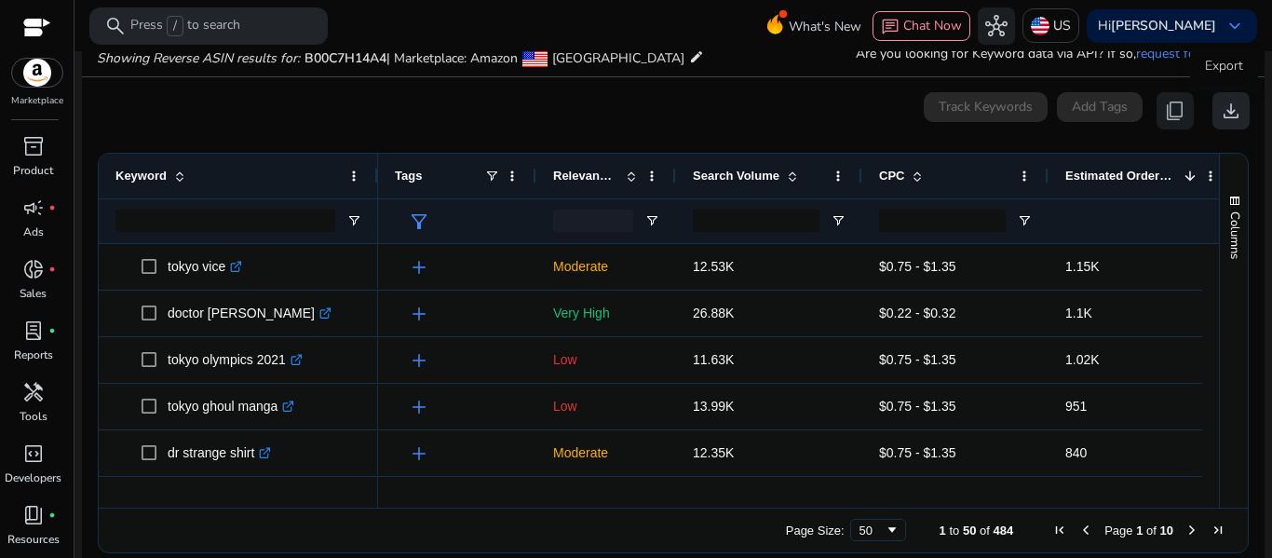
click at [1222, 112] on span "download" at bounding box center [1230, 111] width 22 height 22
